Goal: Task Accomplishment & Management: Use online tool/utility

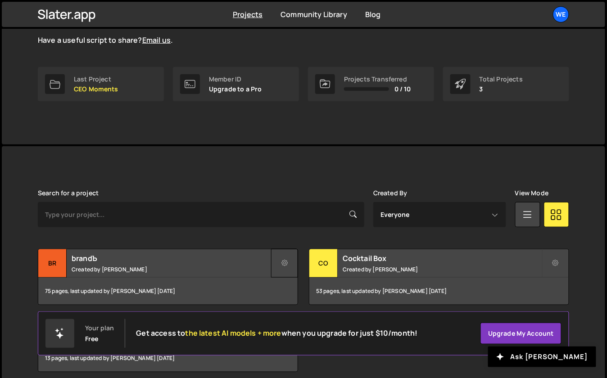
scroll to position [76, 0]
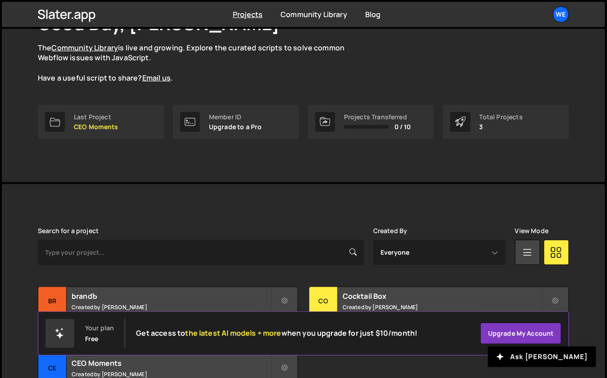
click at [253, 235] on div "Search for a project" at bounding box center [201, 247] width 327 height 38
click at [0, 0] on body "Projects [GEOGRAPHIC_DATA] Blog We Projects Your Teams Account Upgrade Logout" at bounding box center [304, 189] width 608 height 531
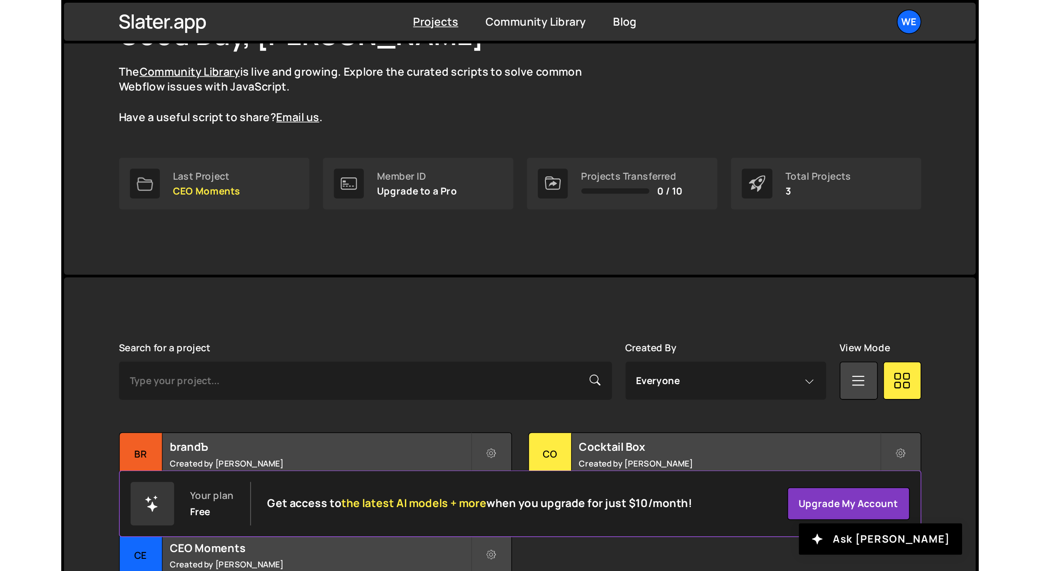
scroll to position [0, 0]
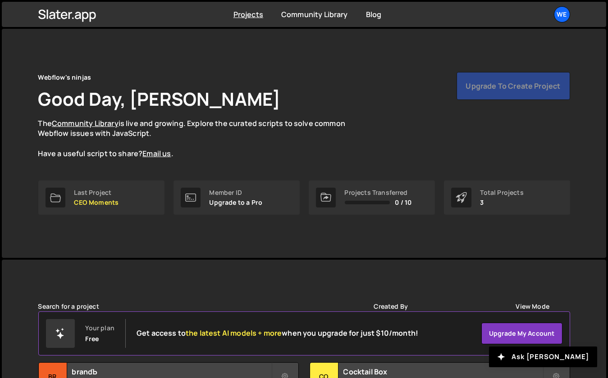
click at [128, 0] on nav "Projects [GEOGRAPHIC_DATA] Blog We Projects Your Teams Account Upgrade Logout" at bounding box center [304, 14] width 608 height 29
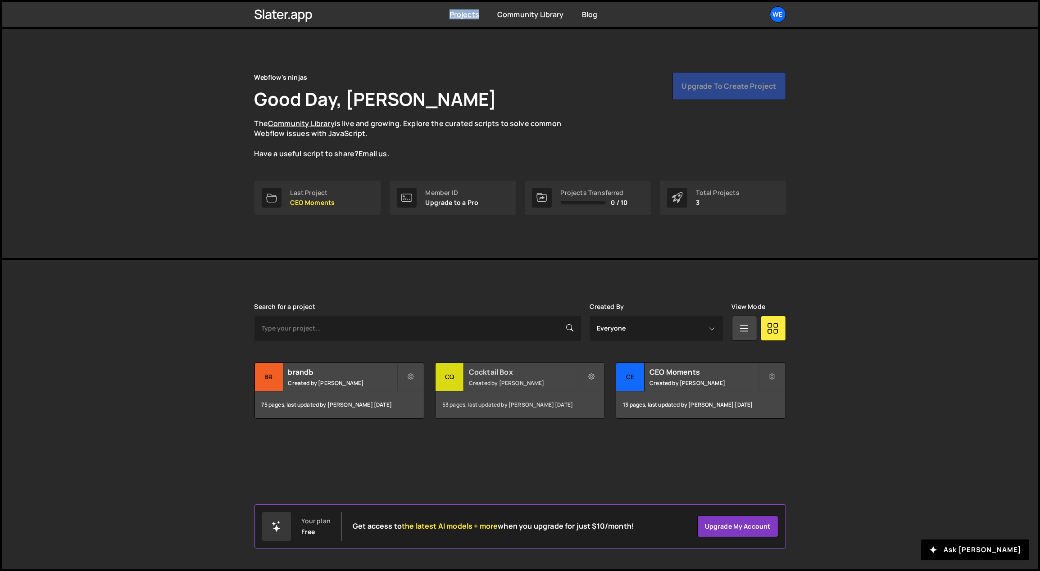
click at [515, 369] on h2 "Cocktail Box" at bounding box center [523, 372] width 109 height 10
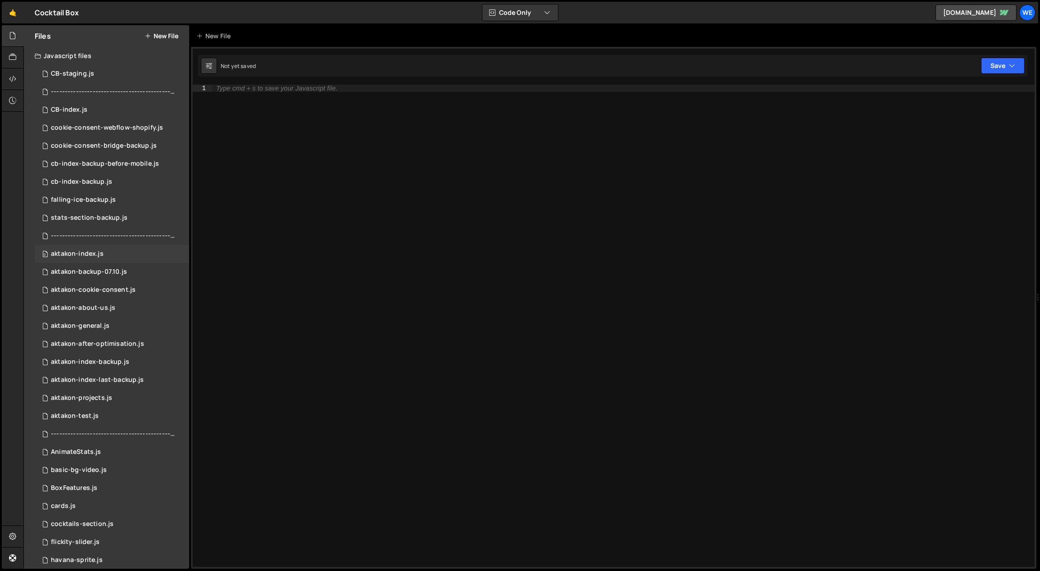
click at [108, 252] on div "0 aktakon-index.js 0" at bounding box center [112, 254] width 155 height 18
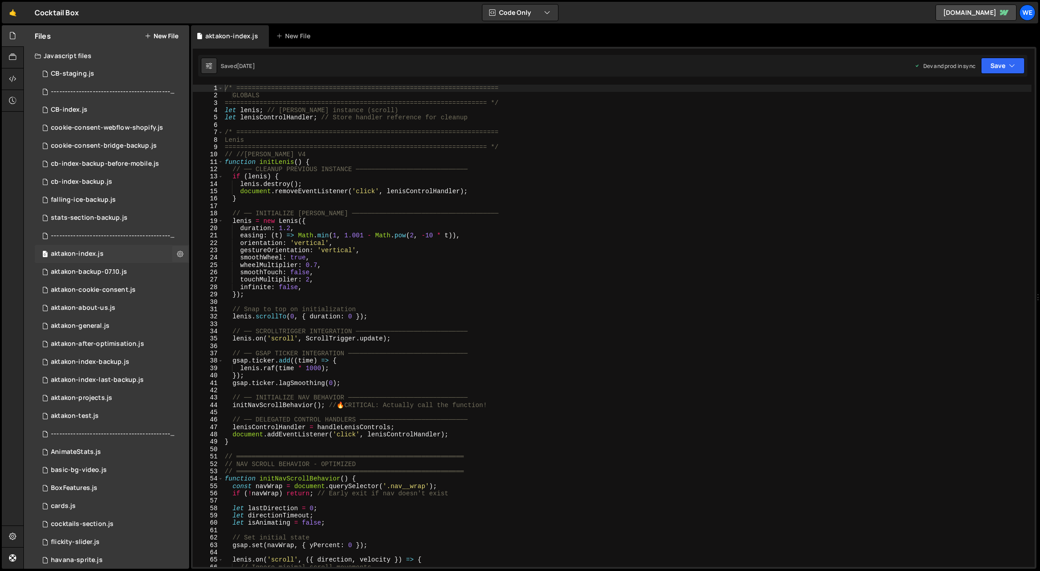
scroll to position [487, 0]
type textarea "lenis.on('scroll', ScrollTrigger.update);"
click at [392, 335] on div "/* ==================================================================== GLOBALS…" at bounding box center [627, 334] width 809 height 498
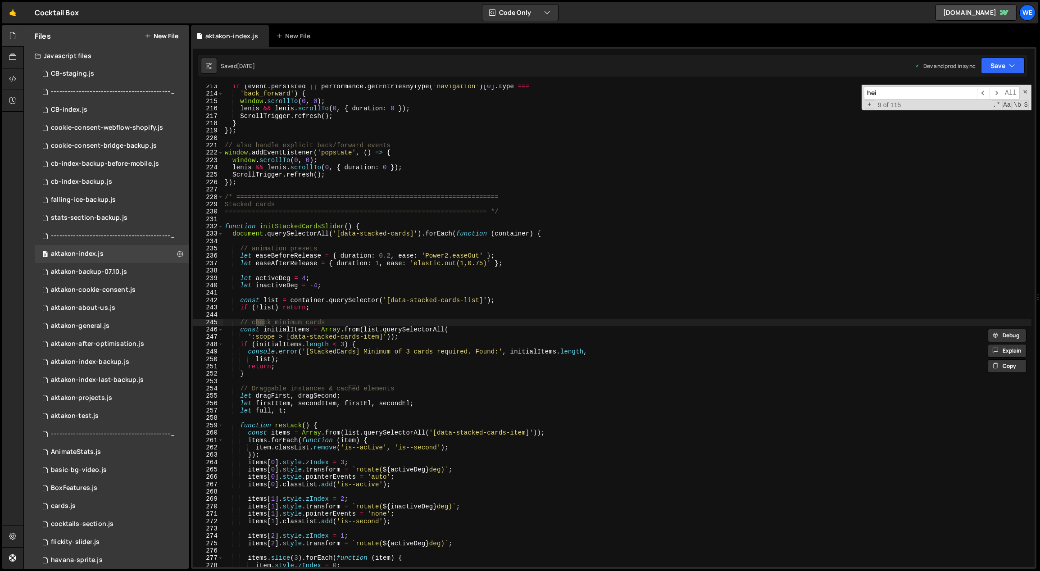
scroll to position [7337, 0]
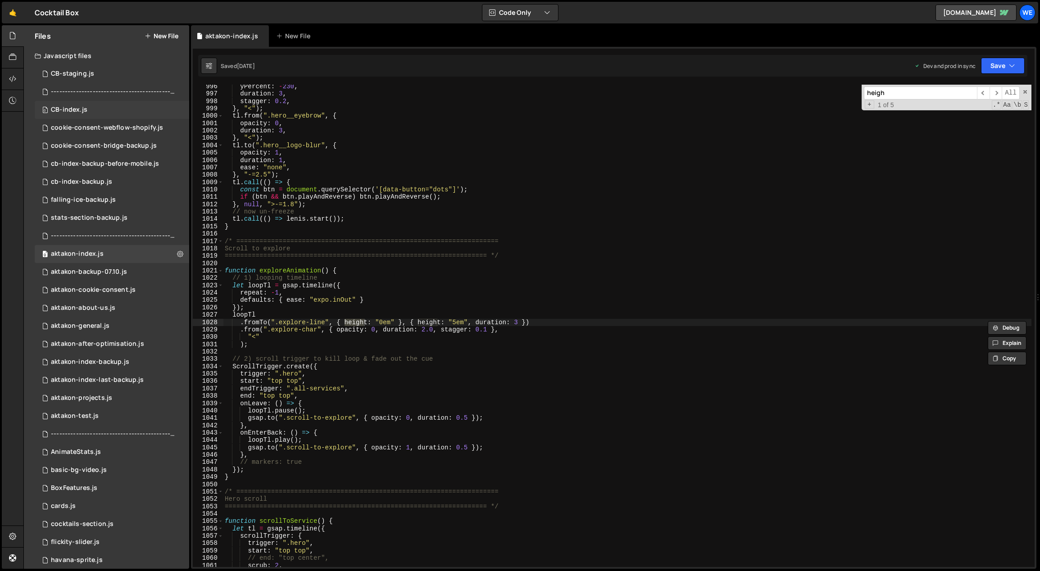
type input "heigh"
click at [98, 110] on div "0 CB-index.js 0" at bounding box center [112, 110] width 155 height 18
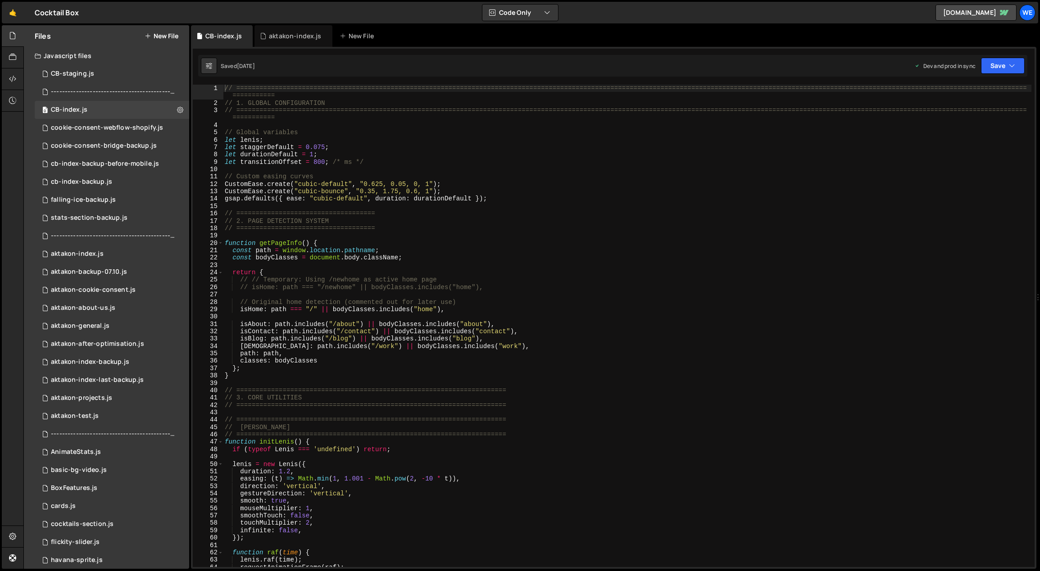
scroll to position [0, 0]
type textarea "// isHome: path === "/newhome" || bodyClasses.includes("home"),"
click at [464, 287] on div "// ============================================================================…" at bounding box center [627, 337] width 809 height 505
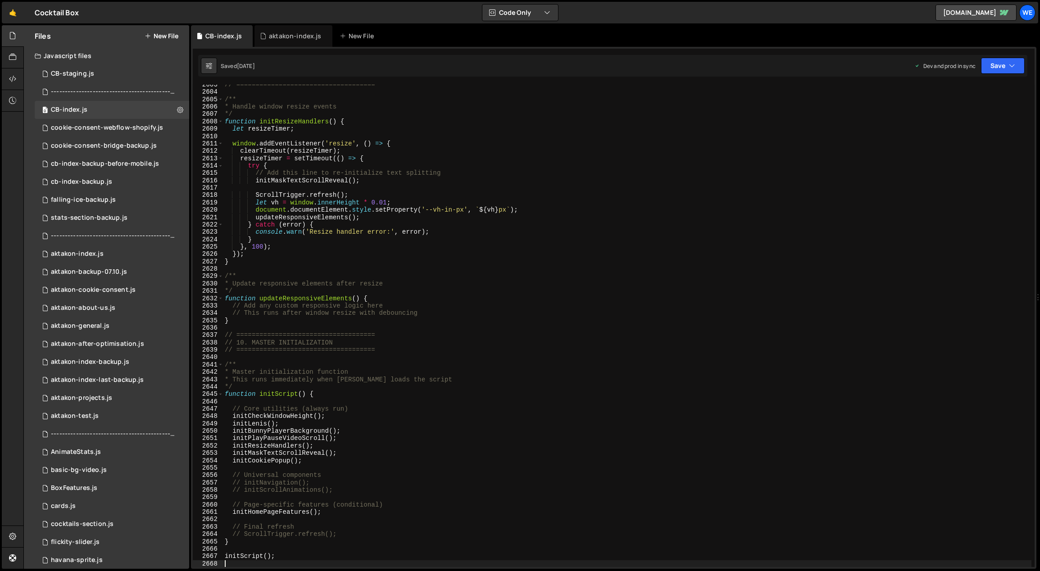
scroll to position [14279, 0]
drag, startPoint x: 310, startPoint y: 446, endPoint x: 245, endPoint y: 447, distance: 65.3
click at [245, 447] on div "// ==================================== /** * Handle window resize events */ fu…" at bounding box center [627, 330] width 809 height 498
type textarea "initResizeHandlers();"
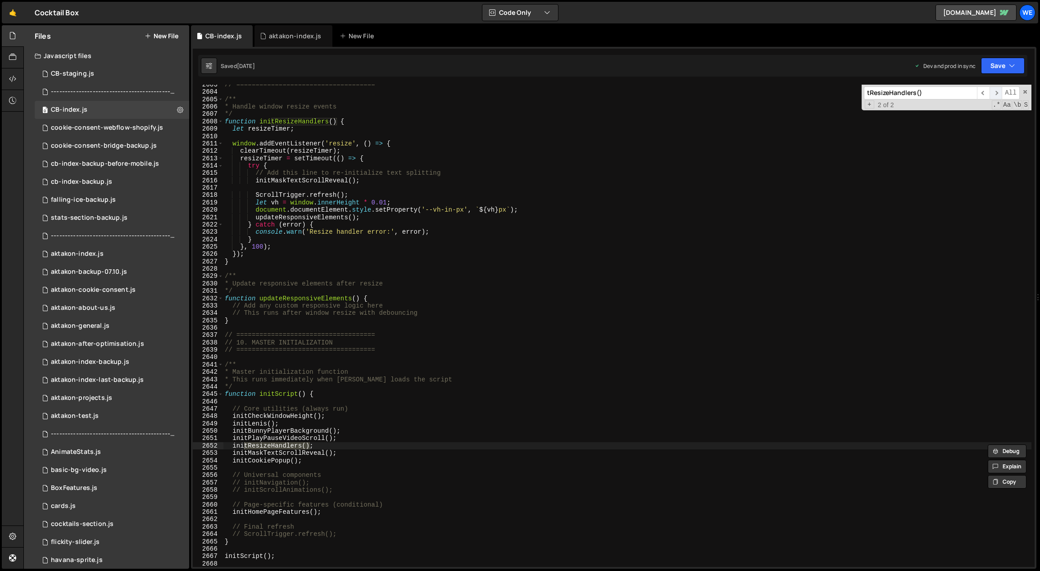
click at [999, 94] on span "​" at bounding box center [996, 92] width 13 height 13
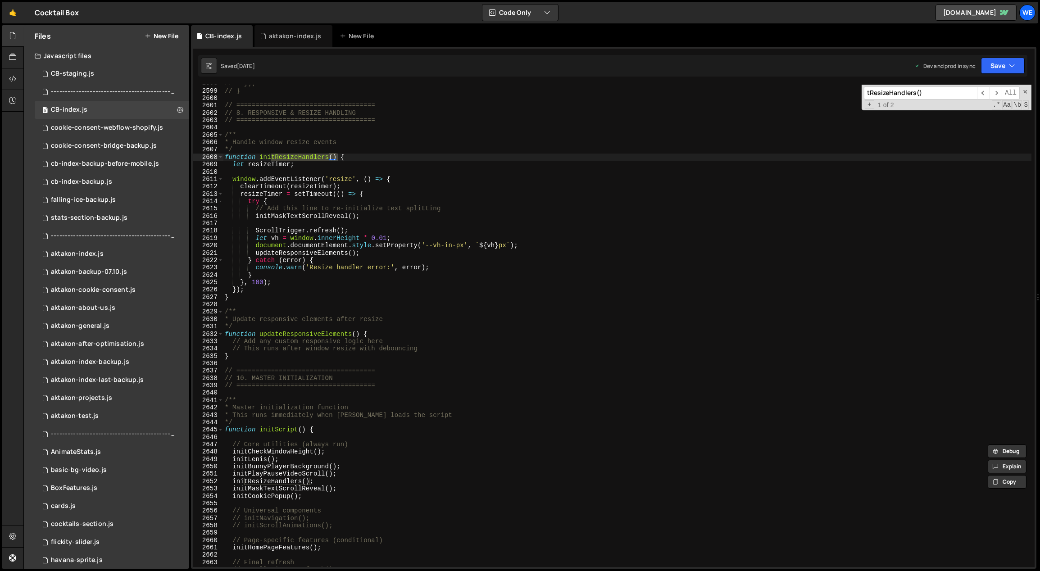
click at [483, 225] on div "// }); // } // ==================================== // 8. RESPONSIVE & RESIZE H…" at bounding box center [627, 329] width 809 height 498
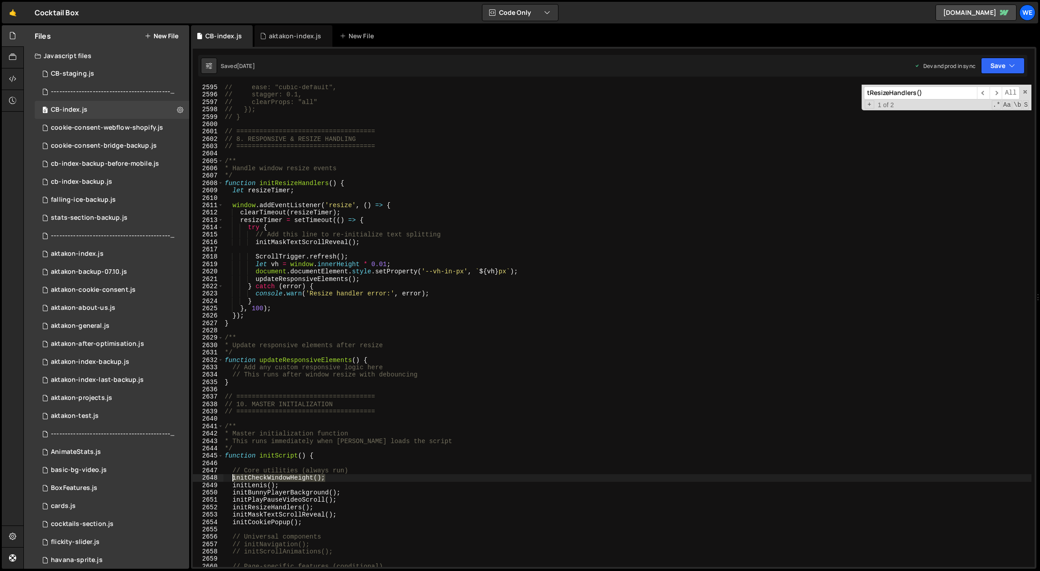
drag, startPoint x: 330, startPoint y: 479, endPoint x: 238, endPoint y: 478, distance: 91.5
click at [233, 479] on div "// ease: "cubic-default", // stagger: 0.1, // clearProps: "all" // }); // } // …" at bounding box center [627, 333] width 809 height 498
type textarea "initCheckWindowHeight();"
click at [260, 476] on div "// ease: "cubic-default", // stagger: 0.1, // clearProps: "all" // }); // } // …" at bounding box center [627, 333] width 809 height 498
drag, startPoint x: 262, startPoint y: 476, endPoint x: 312, endPoint y: 476, distance: 50.5
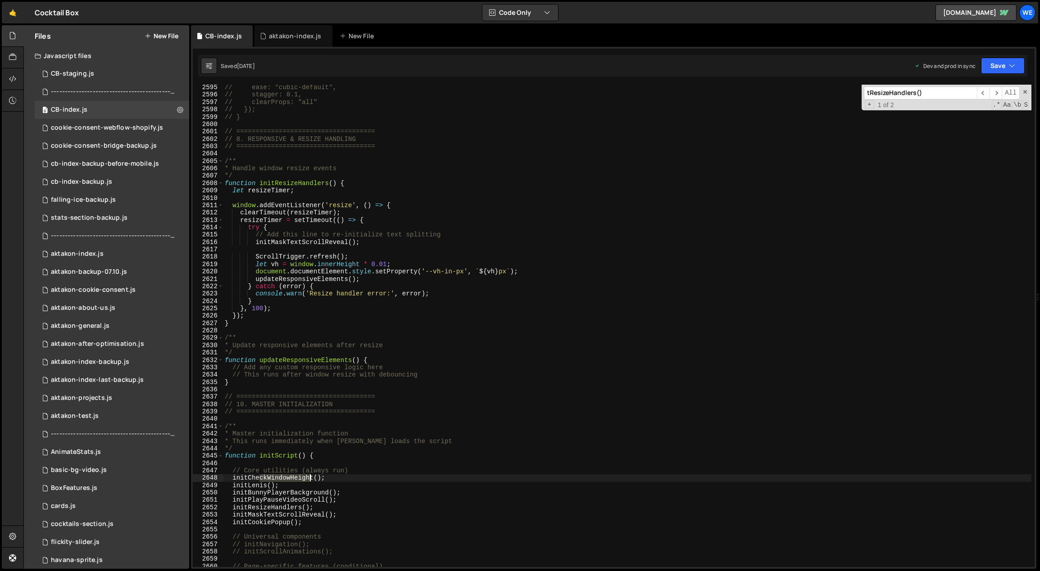
click at [312, 478] on div "// ease: "cubic-default", // stagger: 0.1, // clearProps: "all" // }); // } // …" at bounding box center [627, 333] width 809 height 498
type input "ckWindowHeigh"
click at [983, 95] on span "​" at bounding box center [983, 92] width 13 height 13
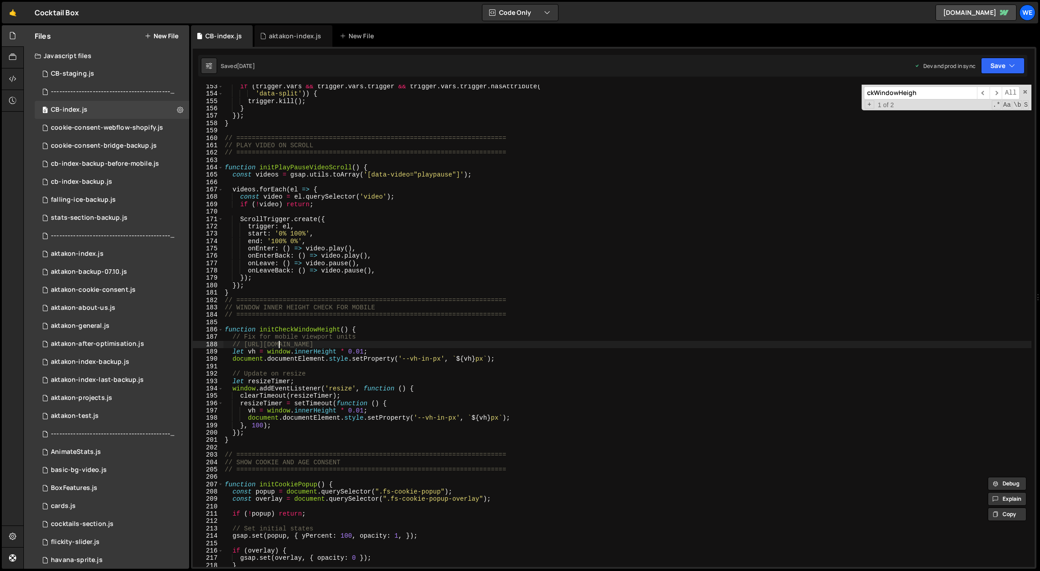
click at [280, 343] on div "if ( trigger . vars && trigger . vars . trigger && trigger . vars . trigger . h…" at bounding box center [627, 332] width 809 height 498
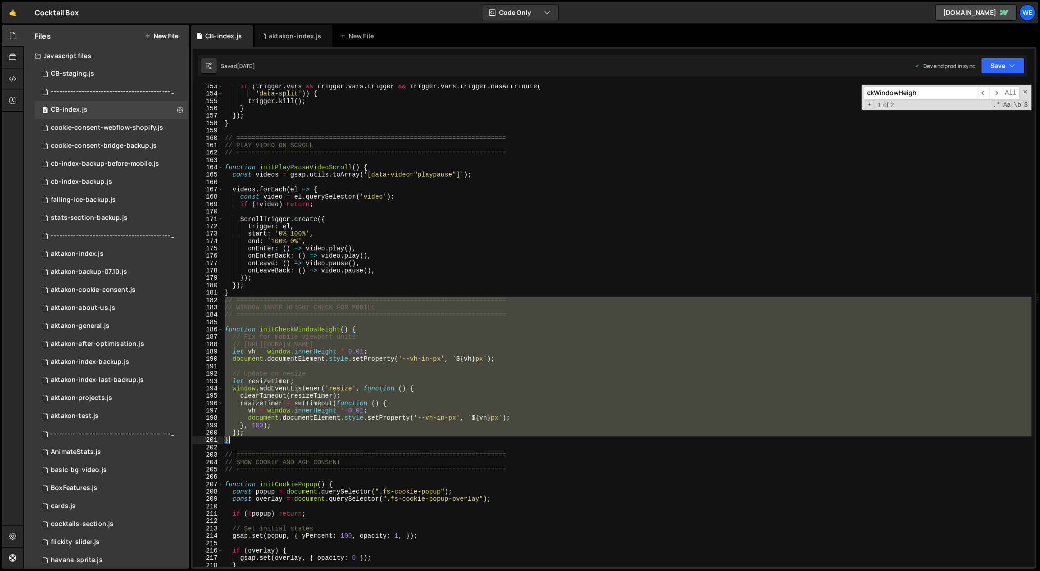
drag, startPoint x: 224, startPoint y: 299, endPoint x: 270, endPoint y: 439, distance: 147.6
click at [270, 440] on div "if ( trigger . vars && trigger . vars . trigger && trigger . vars . trigger . h…" at bounding box center [627, 332] width 809 height 498
type textarea "}); }"
click at [86, 254] on div "aktakon-index.js" at bounding box center [77, 254] width 53 height 8
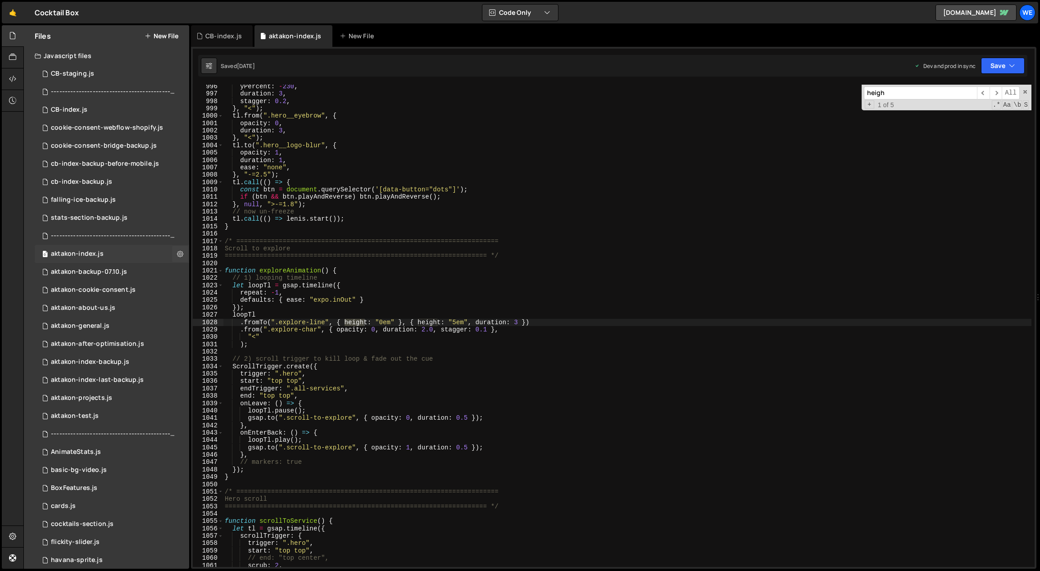
scroll to position [487, 0]
click at [87, 252] on div "aktakon-index.js" at bounding box center [77, 254] width 53 height 8
click at [900, 97] on input "heigh" at bounding box center [920, 92] width 113 height 13
click at [900, 96] on input "heigh" at bounding box center [920, 92] width 113 height 13
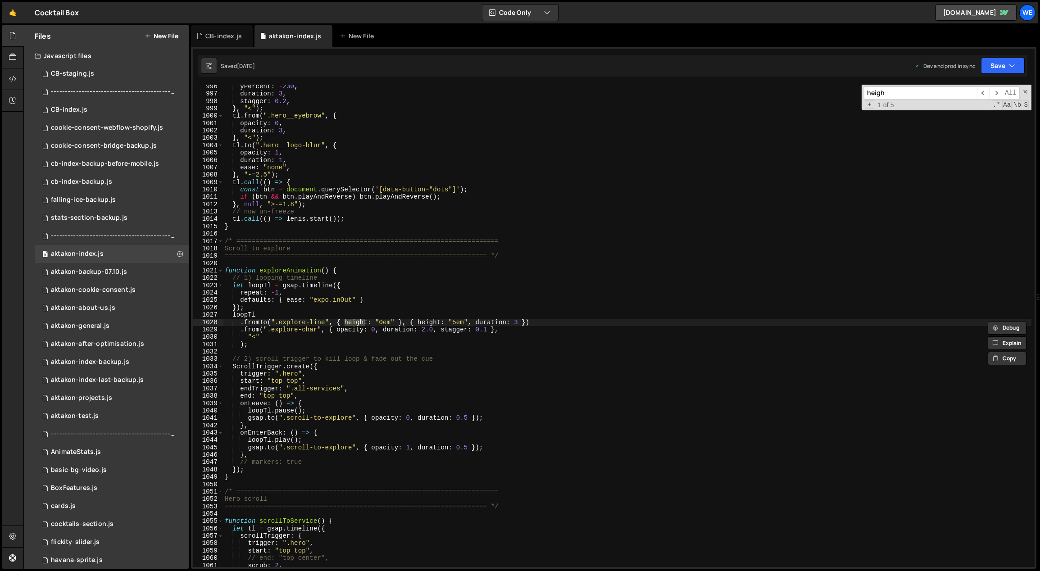
click at [584, 294] on div "yPercent : - 230 , duration : 3 , stagger : 0.2 , } , "<" ) ; tl . from ( ".her…" at bounding box center [627, 332] width 809 height 498
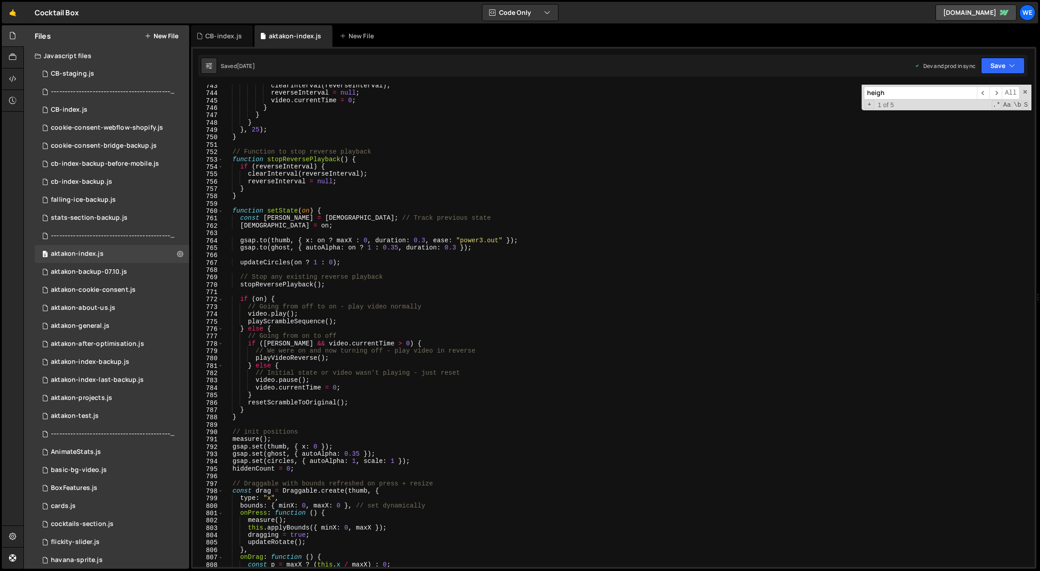
scroll to position [5050, 0]
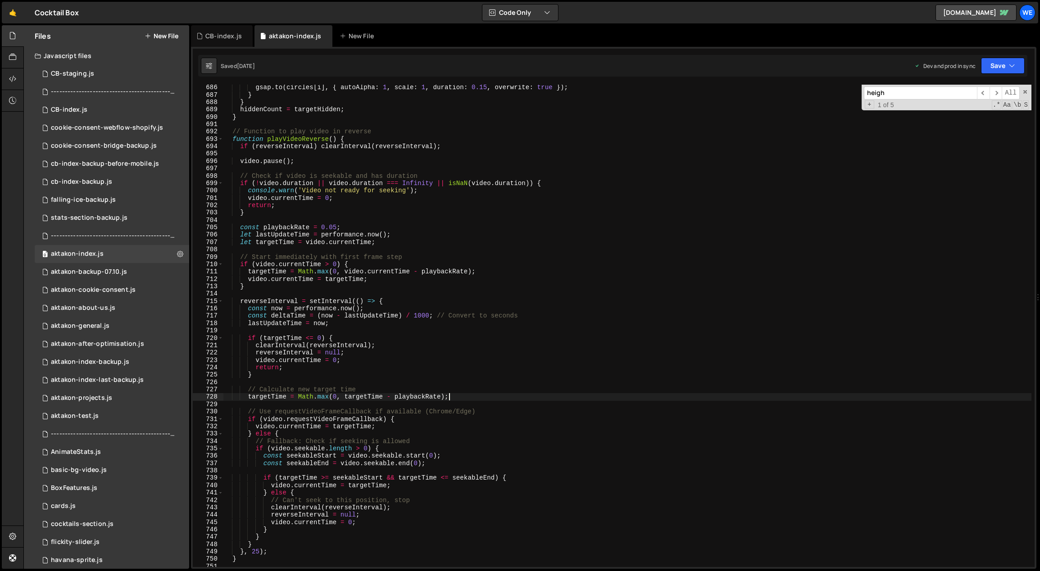
click at [575, 396] on div "gsap . to ( circles [ i ] , { autoAlpha : 1 , scale : 1 , duration : 0.15 , ove…" at bounding box center [627, 333] width 809 height 498
type textarea "/* ===================================================================="
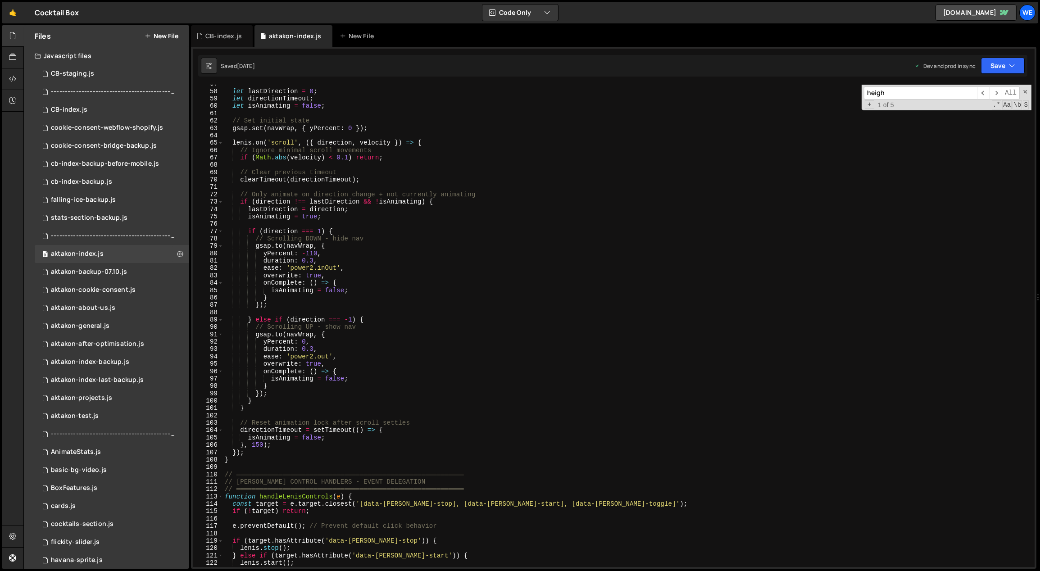
scroll to position [455, 0]
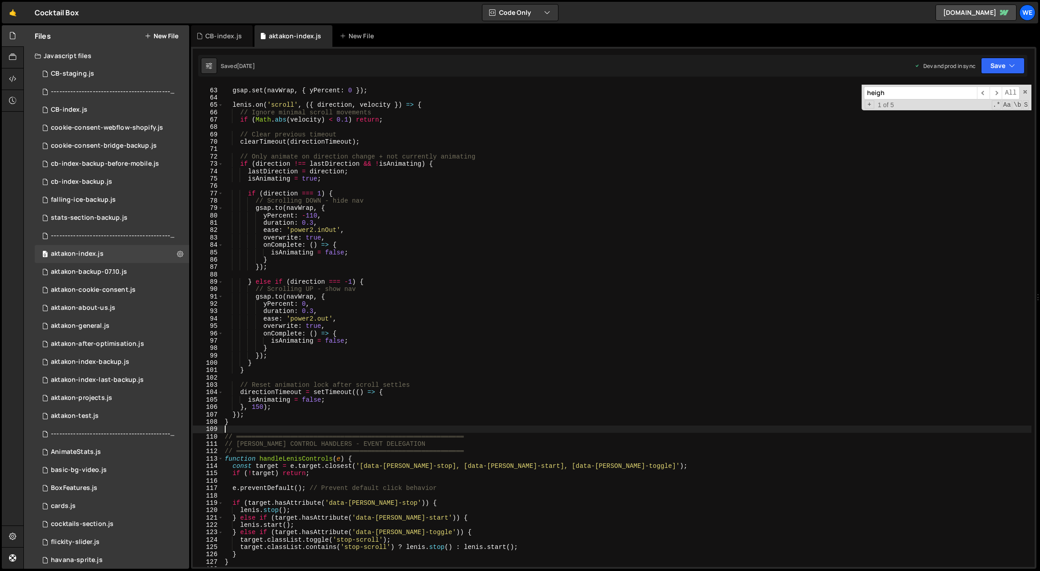
click at [298, 426] on div "// Set initial state gsap . set ( navWrap , { yPercent : 0 }) ; lenis . on ( 's…" at bounding box center [627, 328] width 809 height 498
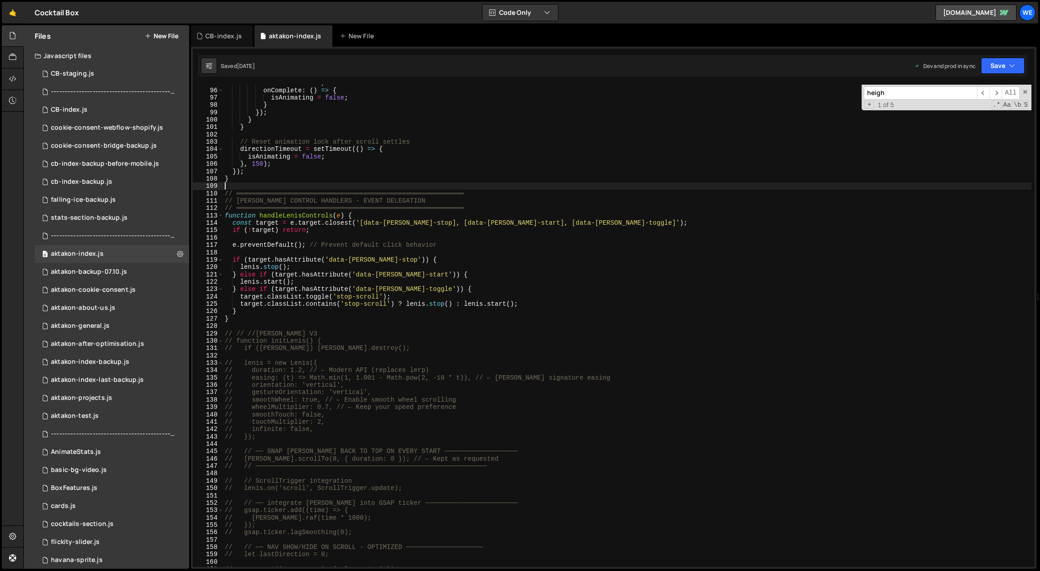
click at [270, 323] on div "overwrite : true , onComplete : ( ) => { isAnimating = false ; } }) ; } } // Re…" at bounding box center [627, 328] width 809 height 498
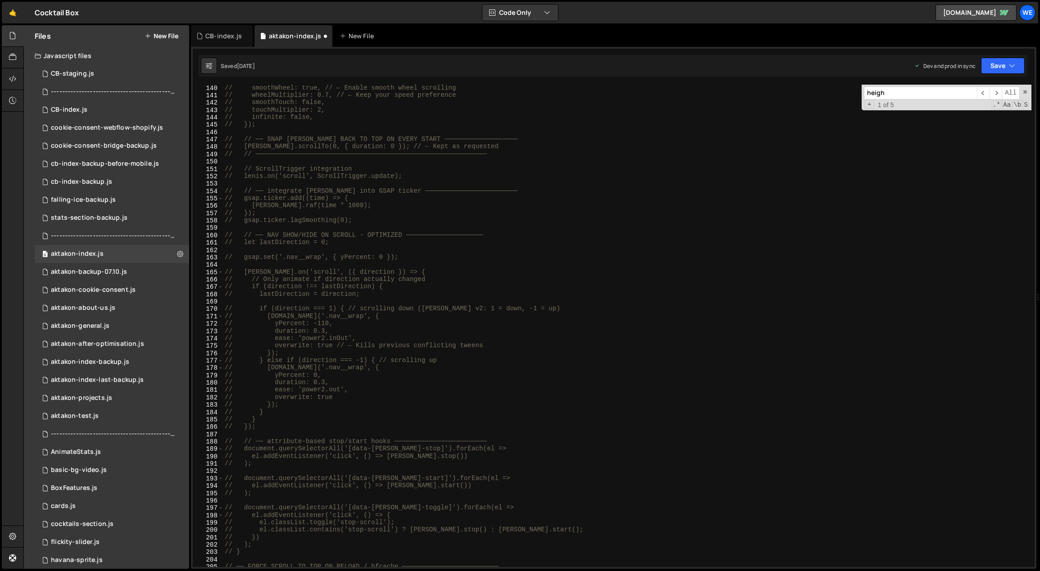
scroll to position [1348, 0]
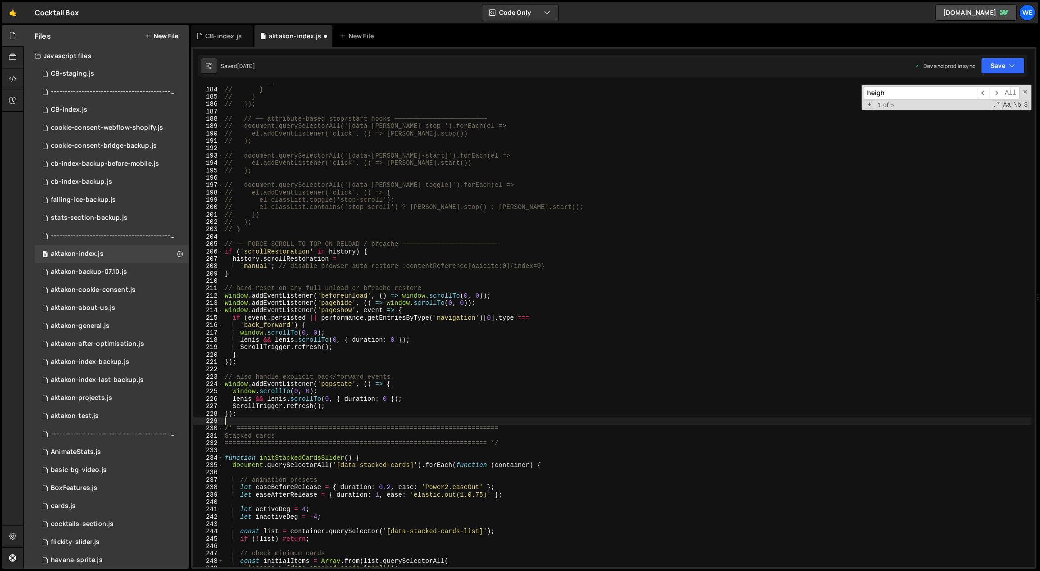
click at [259, 419] on div "// }); // } // } // }); // // ── attribute-based stop/start hooks ─────────────…" at bounding box center [627, 327] width 809 height 498
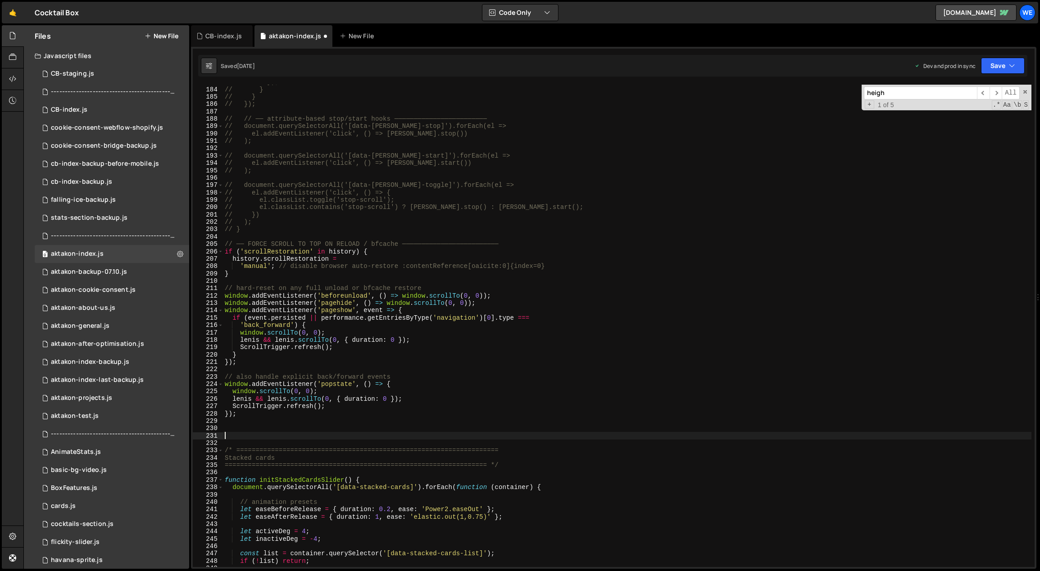
paste textarea "}"
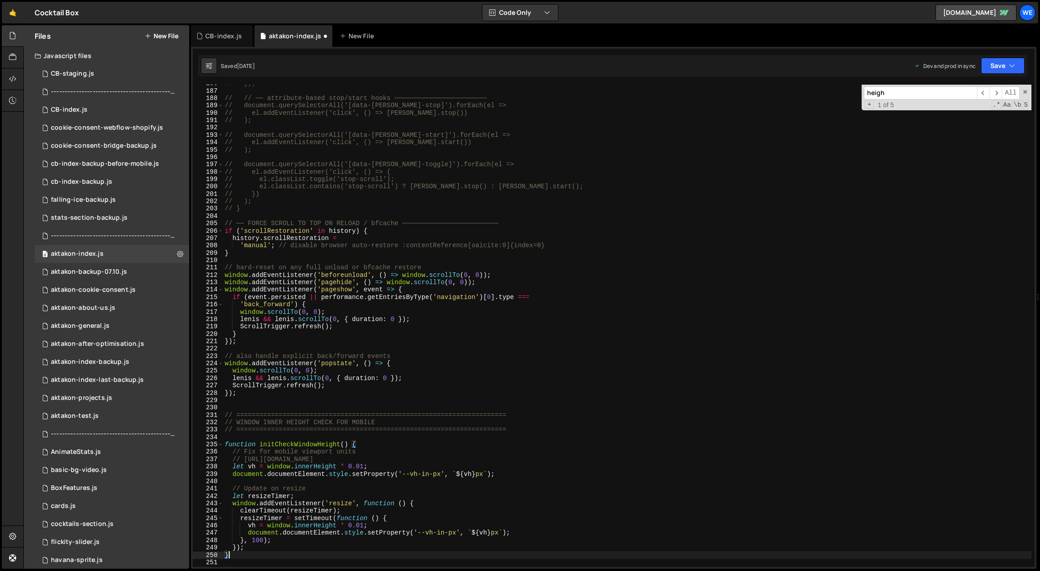
scroll to position [1369, 0]
drag, startPoint x: 347, startPoint y: 442, endPoint x: 284, endPoint y: 445, distance: 63.1
click at [284, 445] on div "// }); // // ── attribute-based stop/start hooks ──────────────────────── // do…" at bounding box center [627, 329] width 809 height 498
type textarea "function initCheckWindowHeight() {"
type input "eckWindowHeight()"
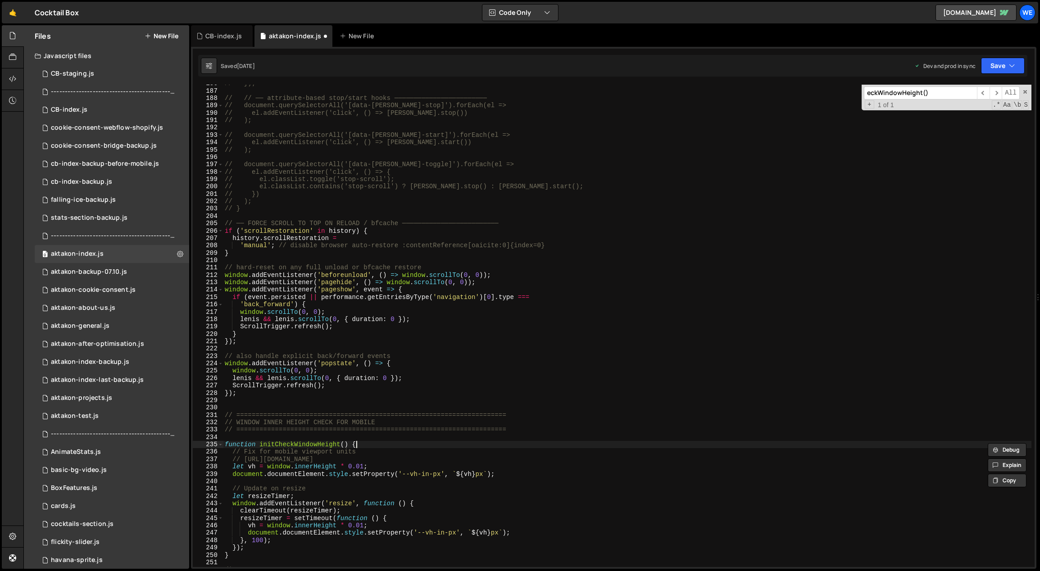
click at [373, 444] on div "// }); // // ── attribute-based stop/start hooks ──────────────────────── // do…" at bounding box center [627, 329] width 809 height 498
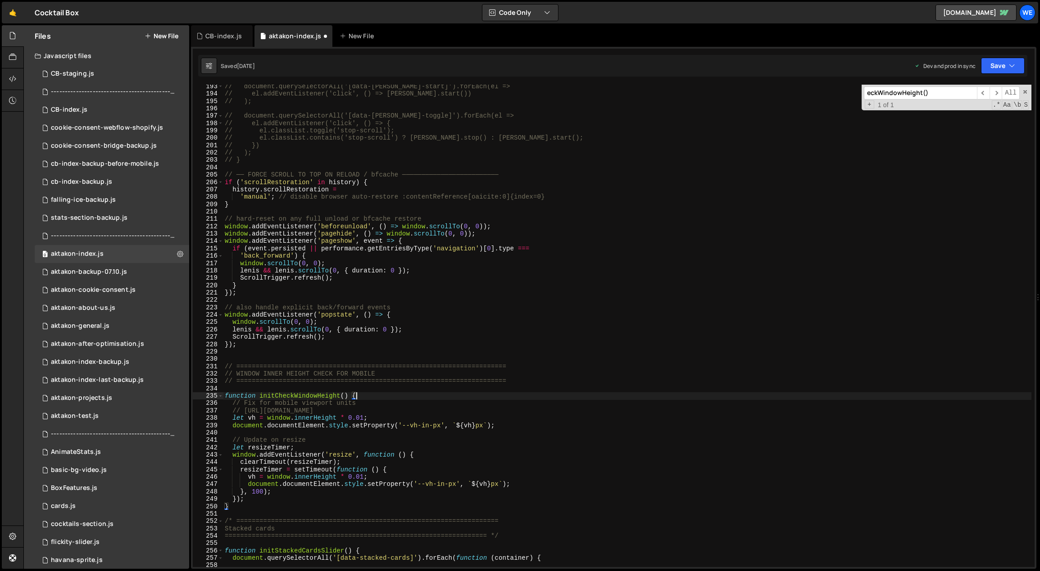
scroll to position [1472, 0]
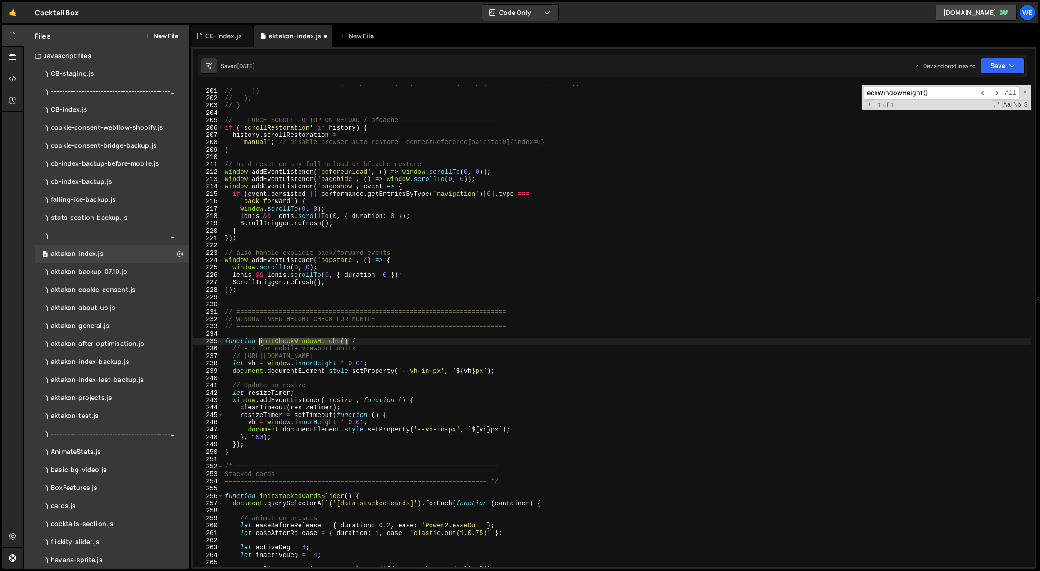
drag, startPoint x: 347, startPoint y: 341, endPoint x: 259, endPoint y: 342, distance: 88.3
click at [259, 342] on div "// el.classList.contains('stop-scroll') ? lenis.stop() : lenis.start(); // }) /…" at bounding box center [627, 329] width 809 height 498
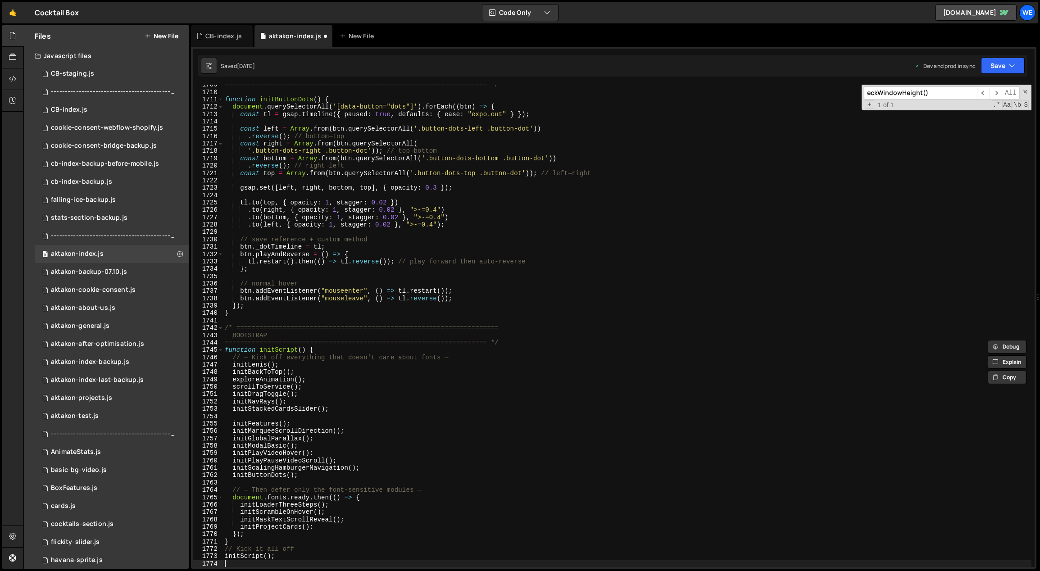
click at [310, 473] on div "==================================================================== */ functio…" at bounding box center [627, 330] width 809 height 498
type textarea "initButtonDots();"
click at [311, 373] on div "==================================================================== */ functio…" at bounding box center [627, 330] width 809 height 498
type textarea "initLenis();"
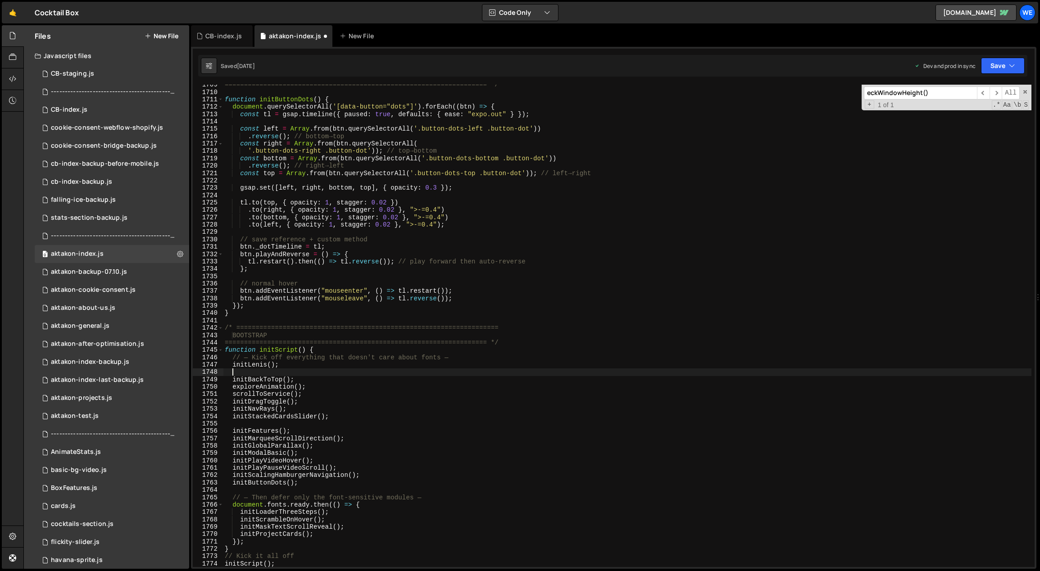
paste textarea "initCheckWindowHeight()"
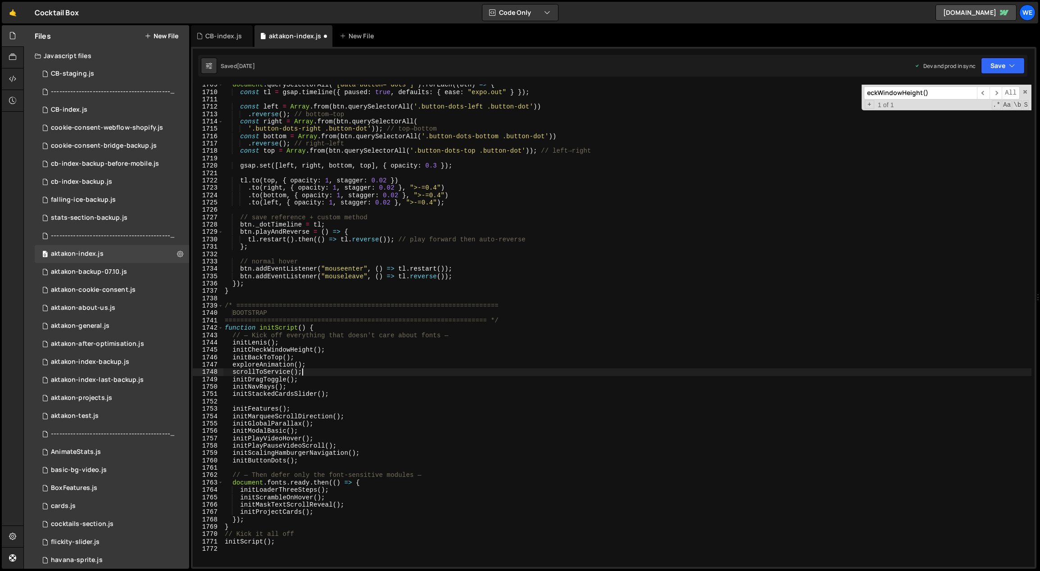
scroll to position [0, 5]
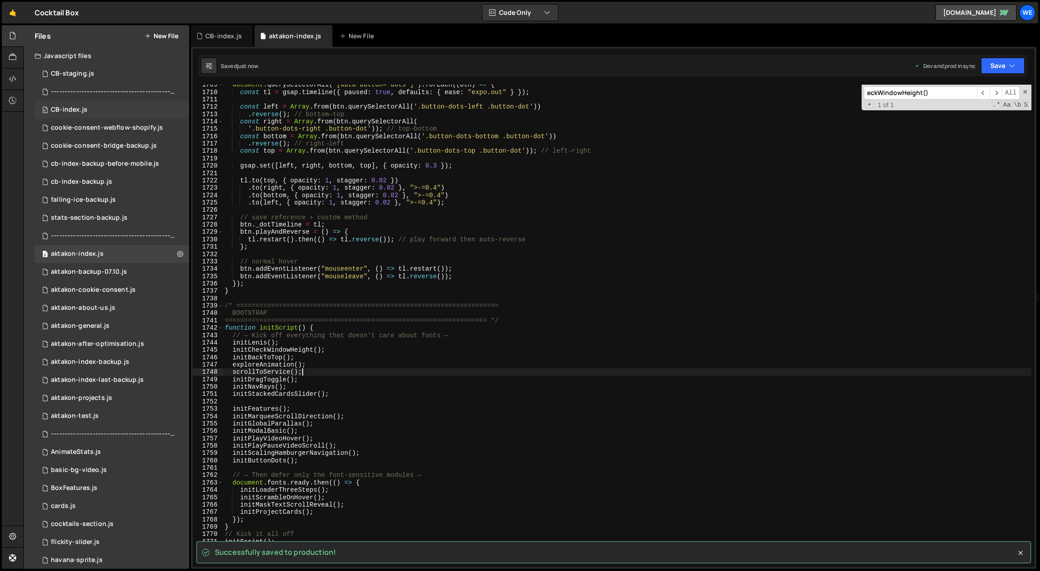
type textarea "scrollToService();"
click at [100, 109] on div "0 CB-index.js 0" at bounding box center [112, 110] width 155 height 18
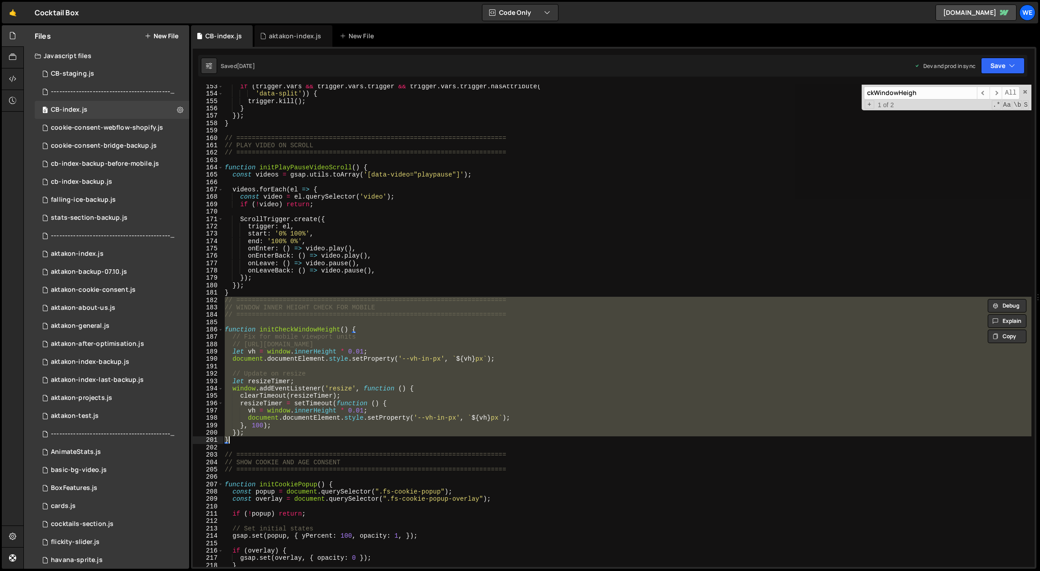
click at [411, 382] on div "if ( trigger . vars && trigger . vars . trigger && trigger . vars . trigger . h…" at bounding box center [627, 326] width 809 height 482
type textarea "let resizeTimer;"
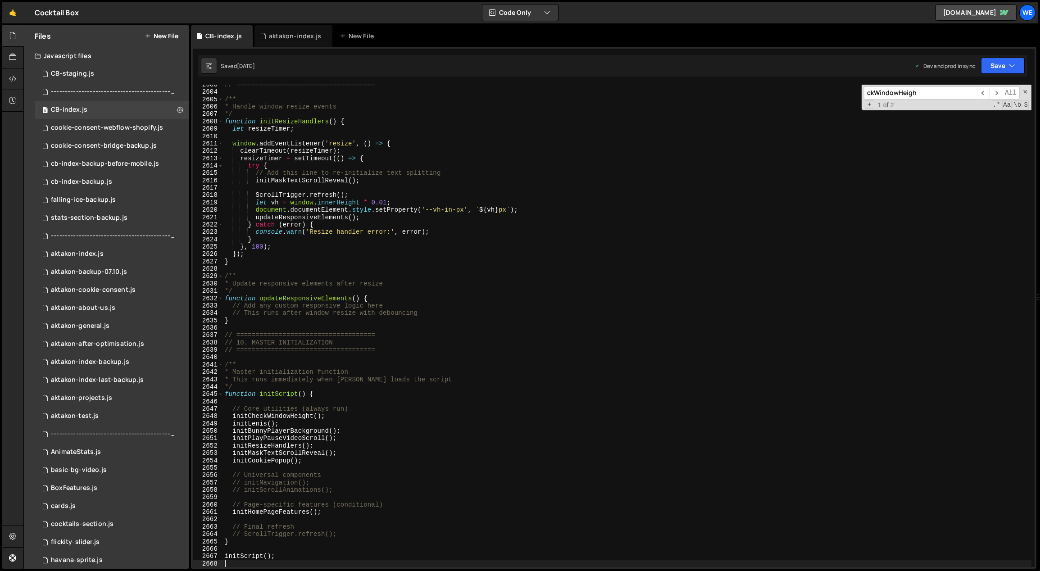
scroll to position [14279, 0]
click at [84, 246] on div "0 aktakon-index.js 0" at bounding box center [112, 254] width 155 height 18
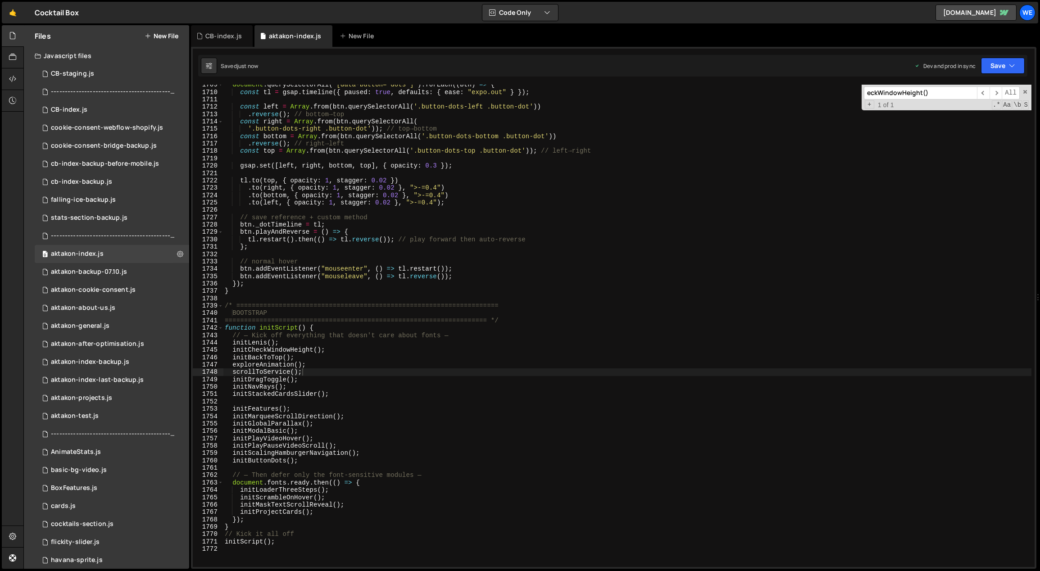
scroll to position [487, 0]
type textarea "initCheckWindowHeight();"
drag, startPoint x: 318, startPoint y: 349, endPoint x: 230, endPoint y: 348, distance: 87.9
click at [230, 348] on div "document . querySelectorAll ( '[data-button="dots"]' ) . forEach (( btn ) => { …" at bounding box center [627, 330] width 809 height 498
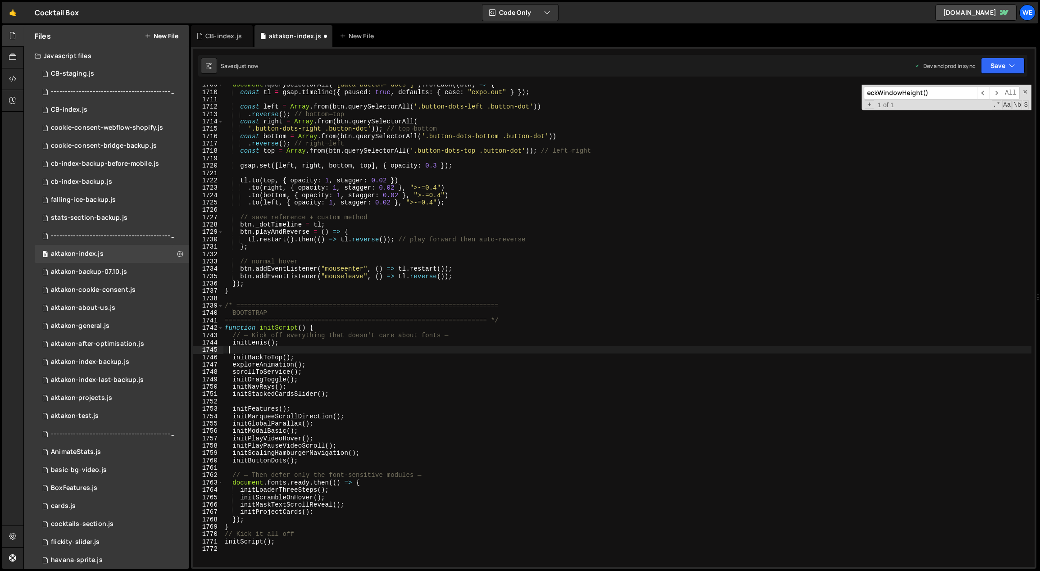
click at [232, 343] on div "document . querySelectorAll ( '[data-button="dots"]' ) . forEach (( btn ) => { …" at bounding box center [627, 330] width 809 height 498
type textarea "initLenis();"
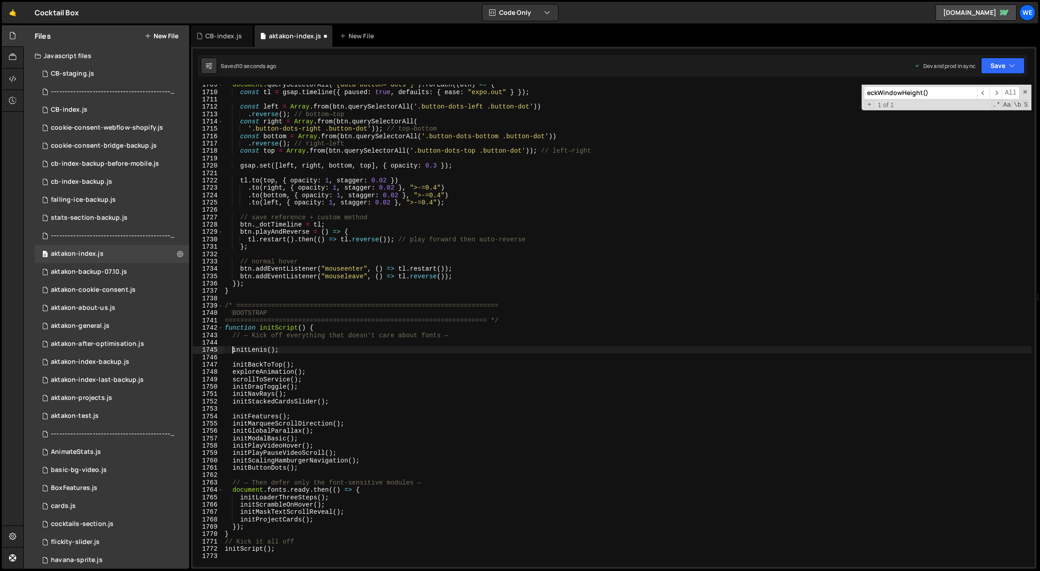
paste textarea "initCheckWindowHeight();"
type textarea "initLenis();"
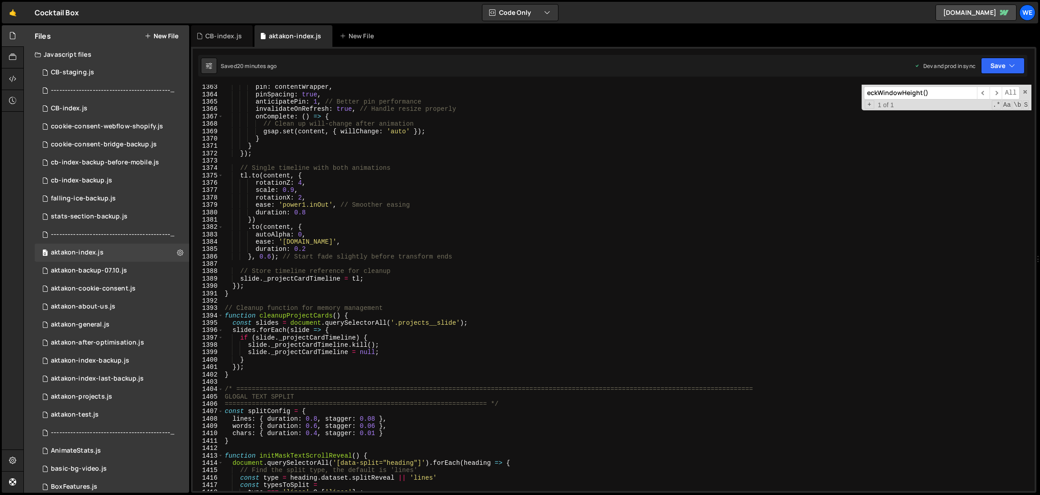
scroll to position [9881, 0]
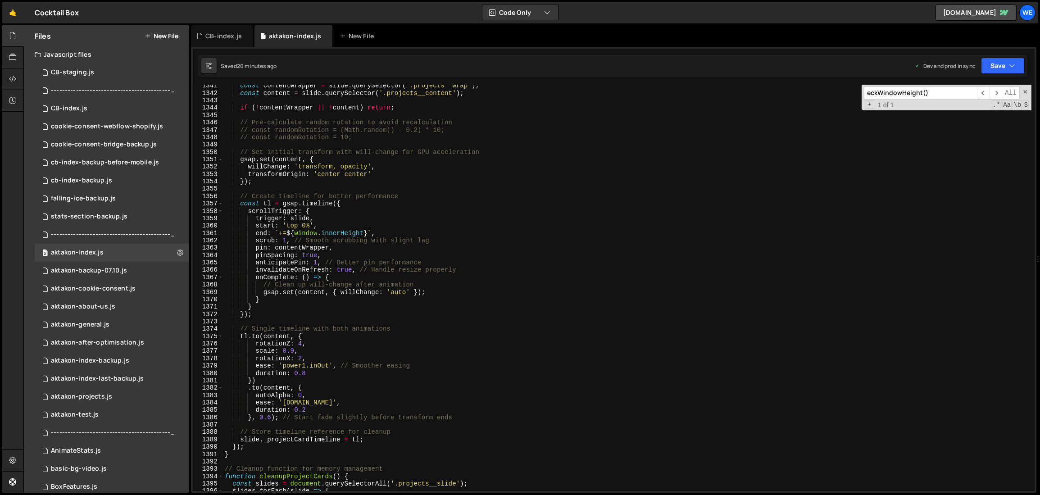
click at [393, 262] on div "const contentWrapper = slide . querySelector ( '.projects__wrap' ) ; const cont…" at bounding box center [627, 293] width 809 height 422
click at [399, 255] on div "const contentWrapper = slide . querySelector ( '.projects__wrap' ) ; const cont…" at bounding box center [627, 293] width 809 height 422
type textarea "pinSpacing: true,"
type input "t"
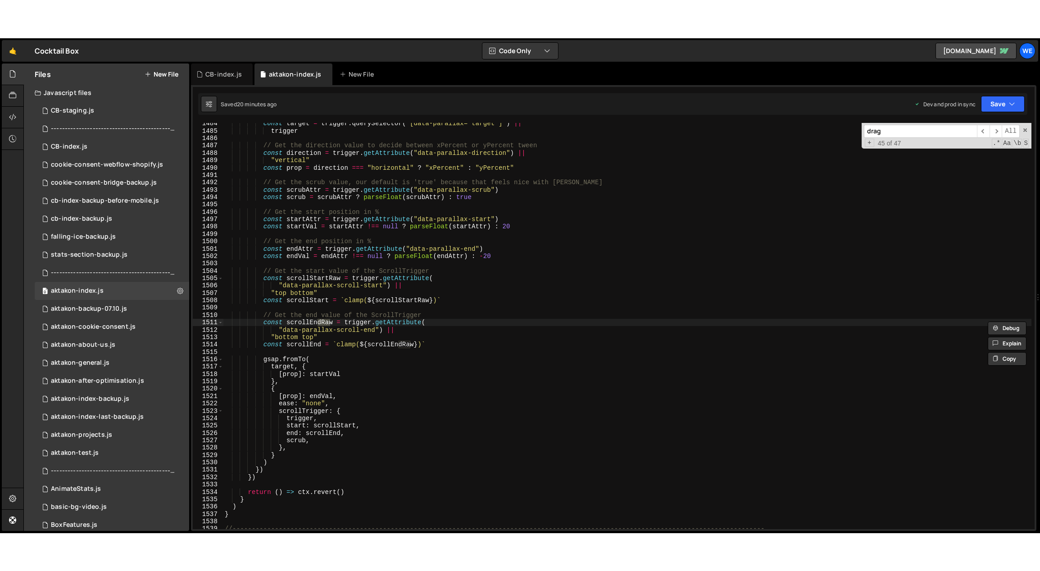
scroll to position [12690, 0]
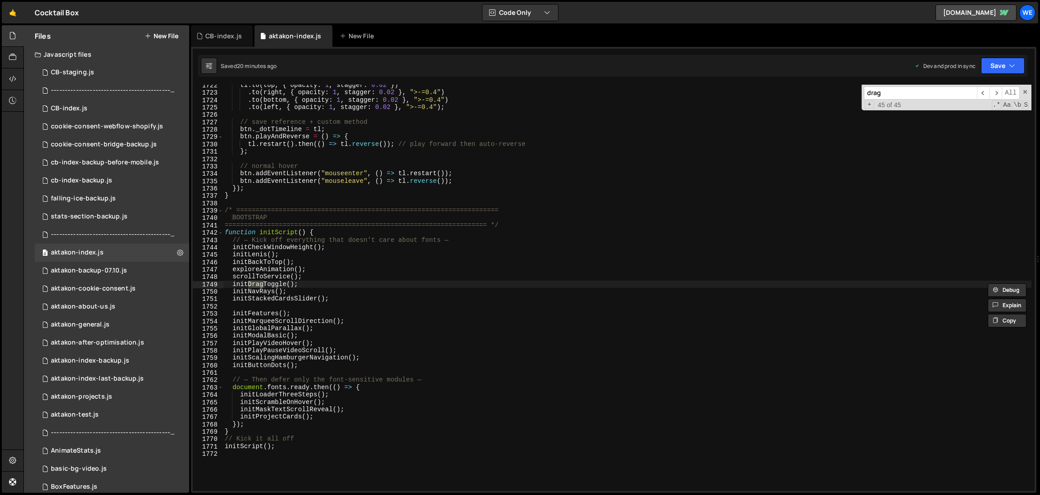
type input "drag"
click at [499, 305] on div "tl . to ( top , { opacity : 1 , stagger : 0.02 }) . to ( right , { opacity : 1 …" at bounding box center [627, 293] width 809 height 422
click at [307, 282] on div "tl . to ( top , { opacity : 1 , stagger : 0.02 }) . to ( right , { opacity : 1 …" at bounding box center [627, 293] width 809 height 422
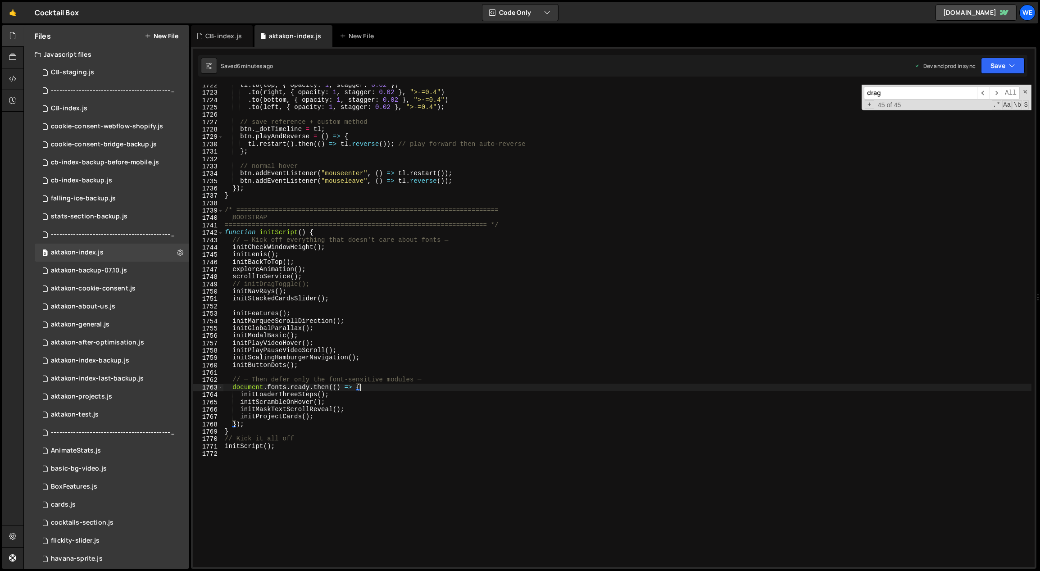
click at [441, 384] on div "tl . to ( top , { opacity : 1 , stagger : 0.02 }) . to ( right , { opacity : 1 …" at bounding box center [627, 331] width 809 height 498
click at [354, 293] on div "tl . to ( top , { opacity : 1 , stagger : 0.02 }) . to ( right , { opacity : 1 …" at bounding box center [627, 331] width 809 height 498
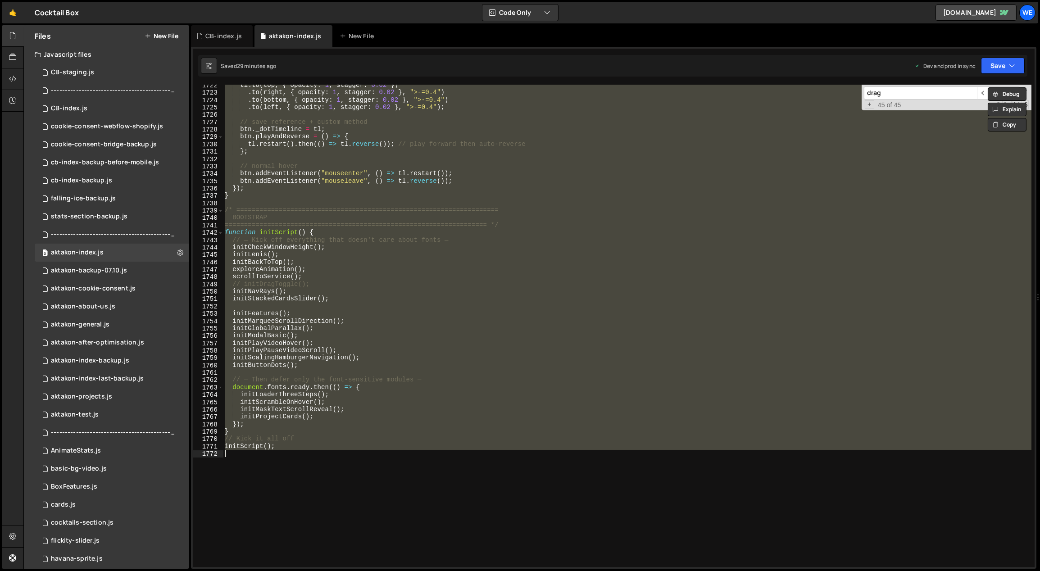
click at [327, 289] on div "tl . to ( top , { opacity : 1 , stagger : 0.02 }) . to ( right , { opacity : 1 …" at bounding box center [627, 326] width 809 height 482
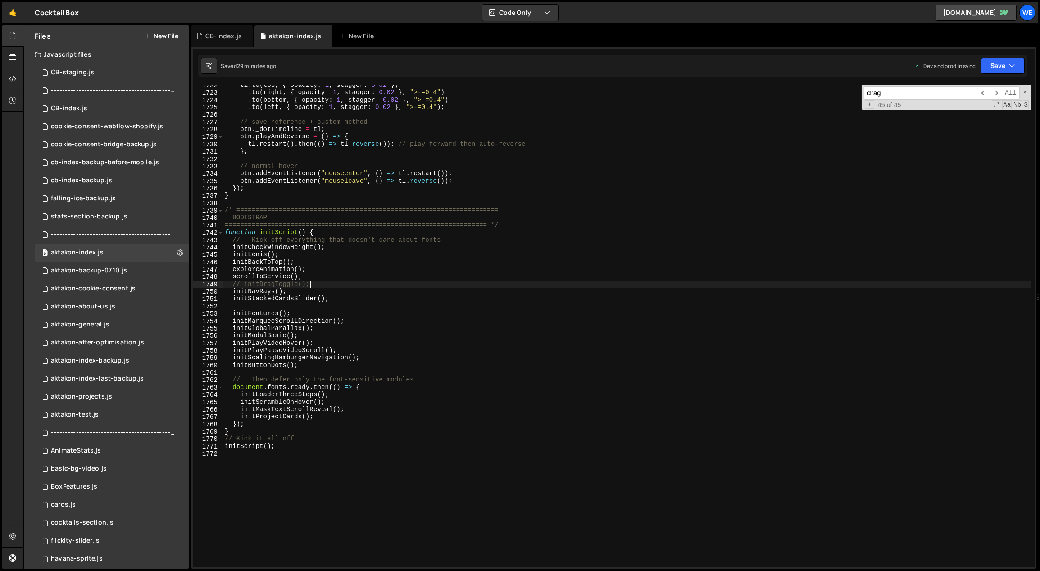
click at [326, 284] on div "tl . to ( top , { opacity : 1 , stagger : 0.02 }) . to ( right , { opacity : 1 …" at bounding box center [627, 331] width 809 height 498
type textarea "initDragToggle();"
